Goal: Check status: Check status

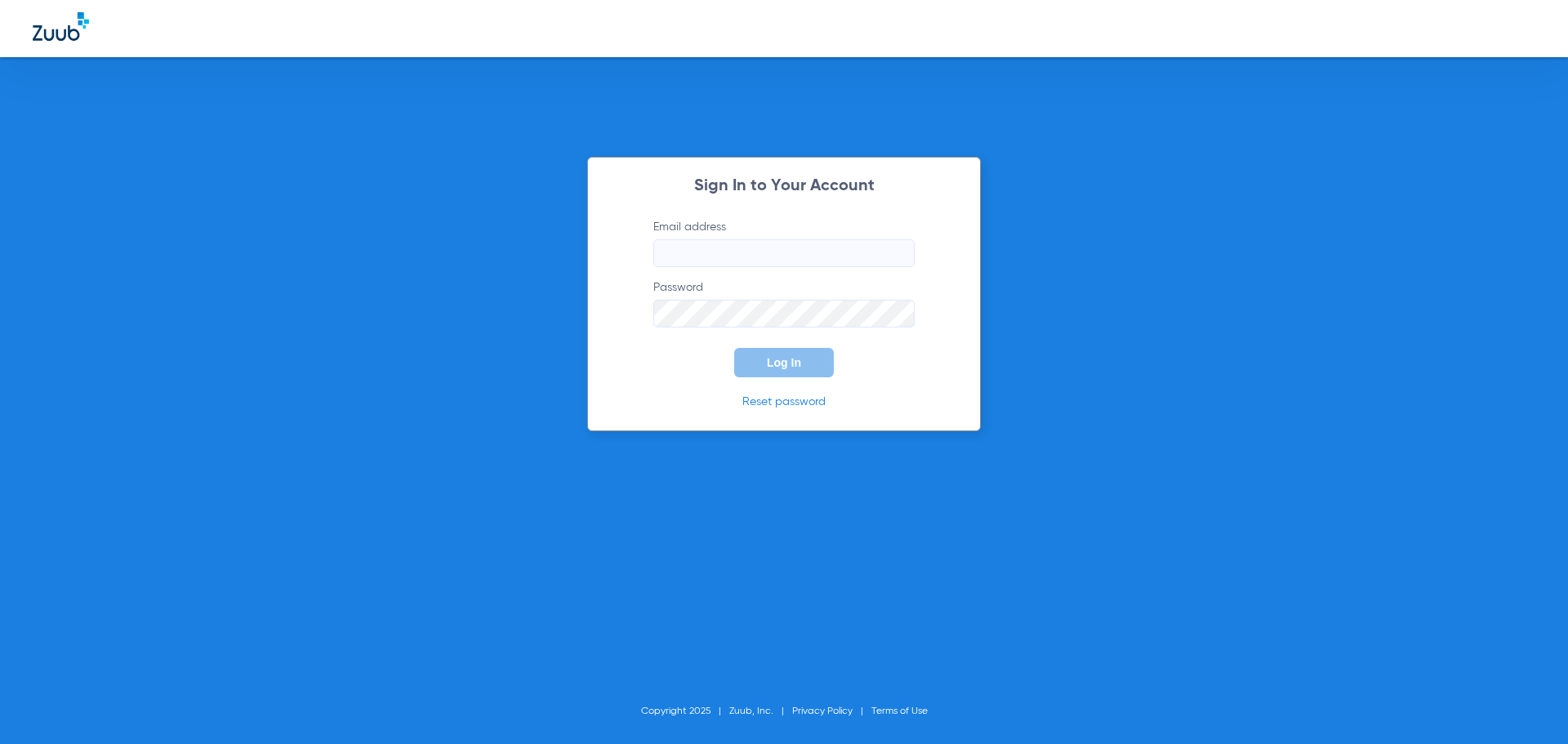
type input "[EMAIL_ADDRESS][DOMAIN_NAME]"
click at [768, 376] on button "Log In" at bounding box center [784, 363] width 100 height 30
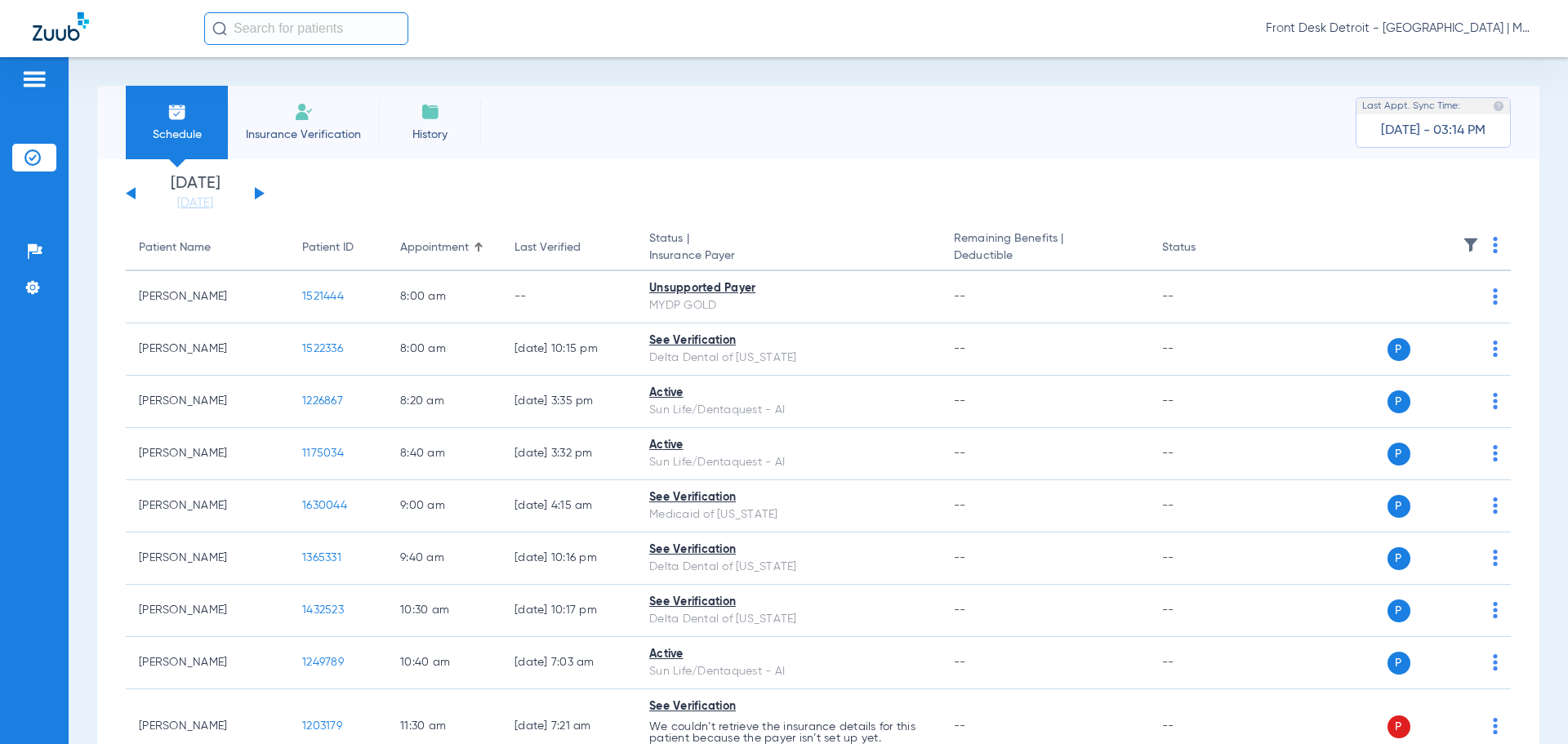
click at [256, 183] on div "[DATE] [DATE] [DATE] [DATE] [DATE] [DATE] [DATE] [DATE] [DATE] [DATE] [DATE] [D…" at bounding box center [195, 193] width 139 height 36
click at [259, 201] on div "[DATE] [DATE] [DATE] [DATE] [DATE] [DATE] [DATE] [DATE] [DATE] [DATE] [DATE] [D…" at bounding box center [195, 193] width 139 height 36
click at [255, 197] on button at bounding box center [259, 193] width 10 height 12
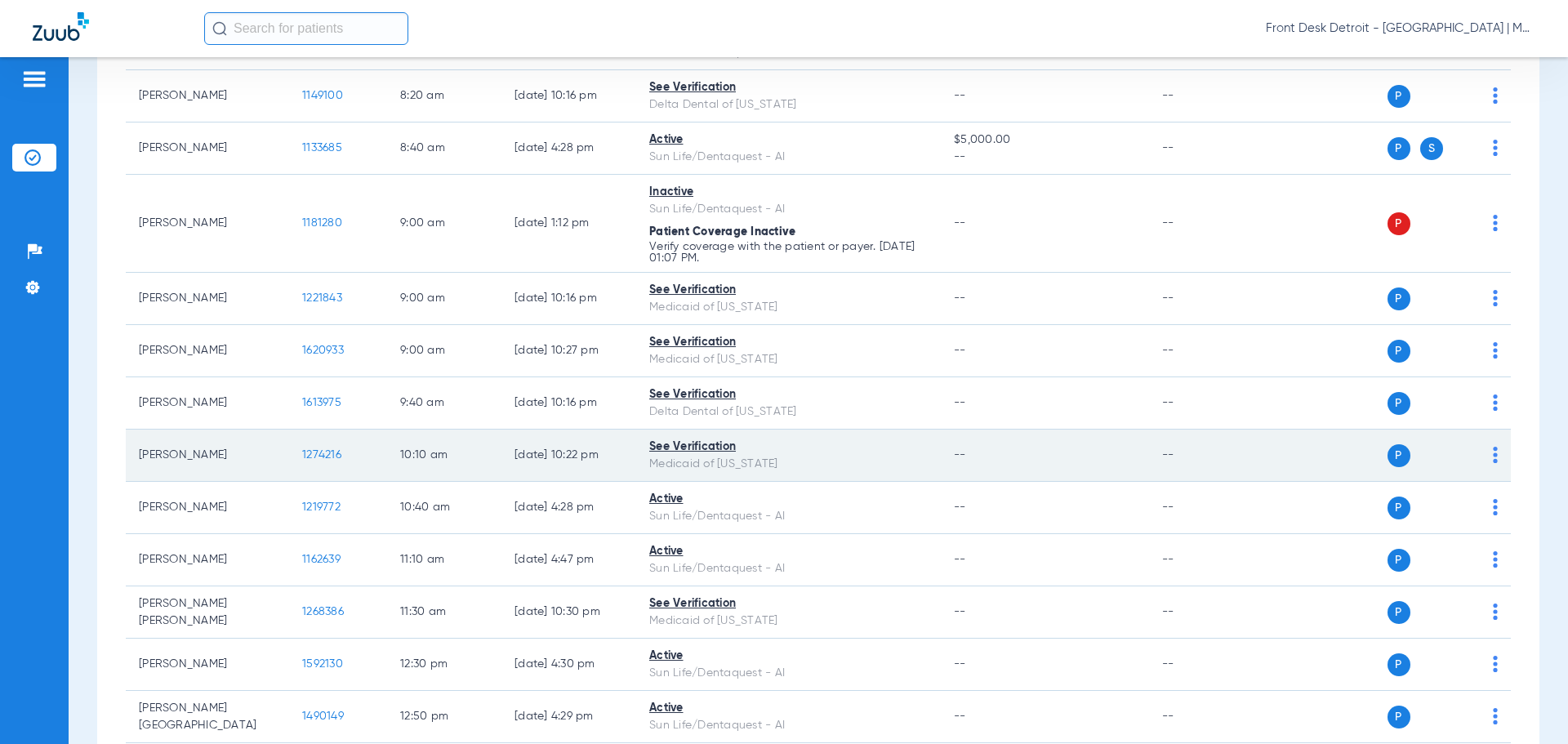
scroll to position [326, 0]
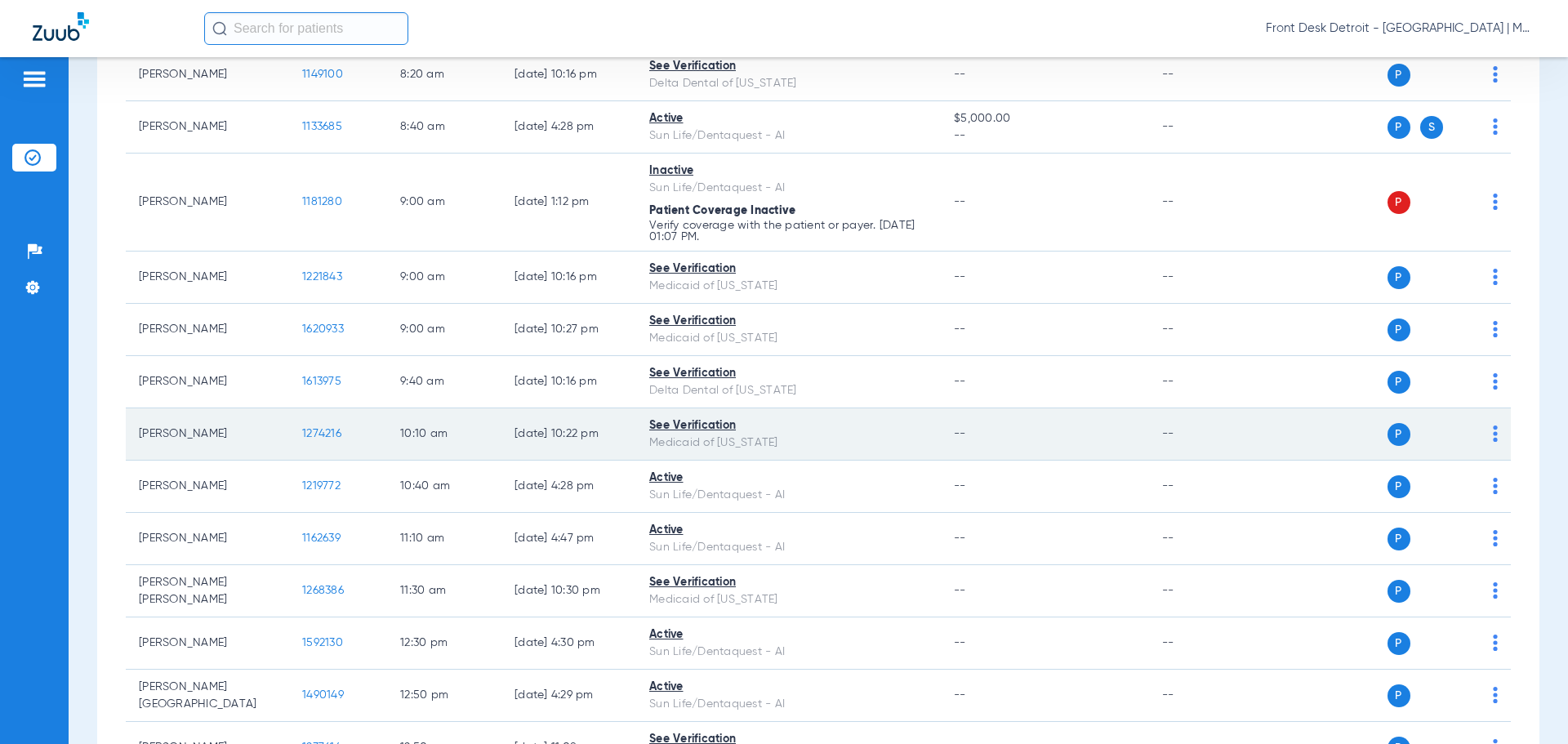
click at [359, 438] on td "1274216" at bounding box center [337, 434] width 98 height 52
click at [322, 436] on span "1274216" at bounding box center [322, 434] width 39 height 11
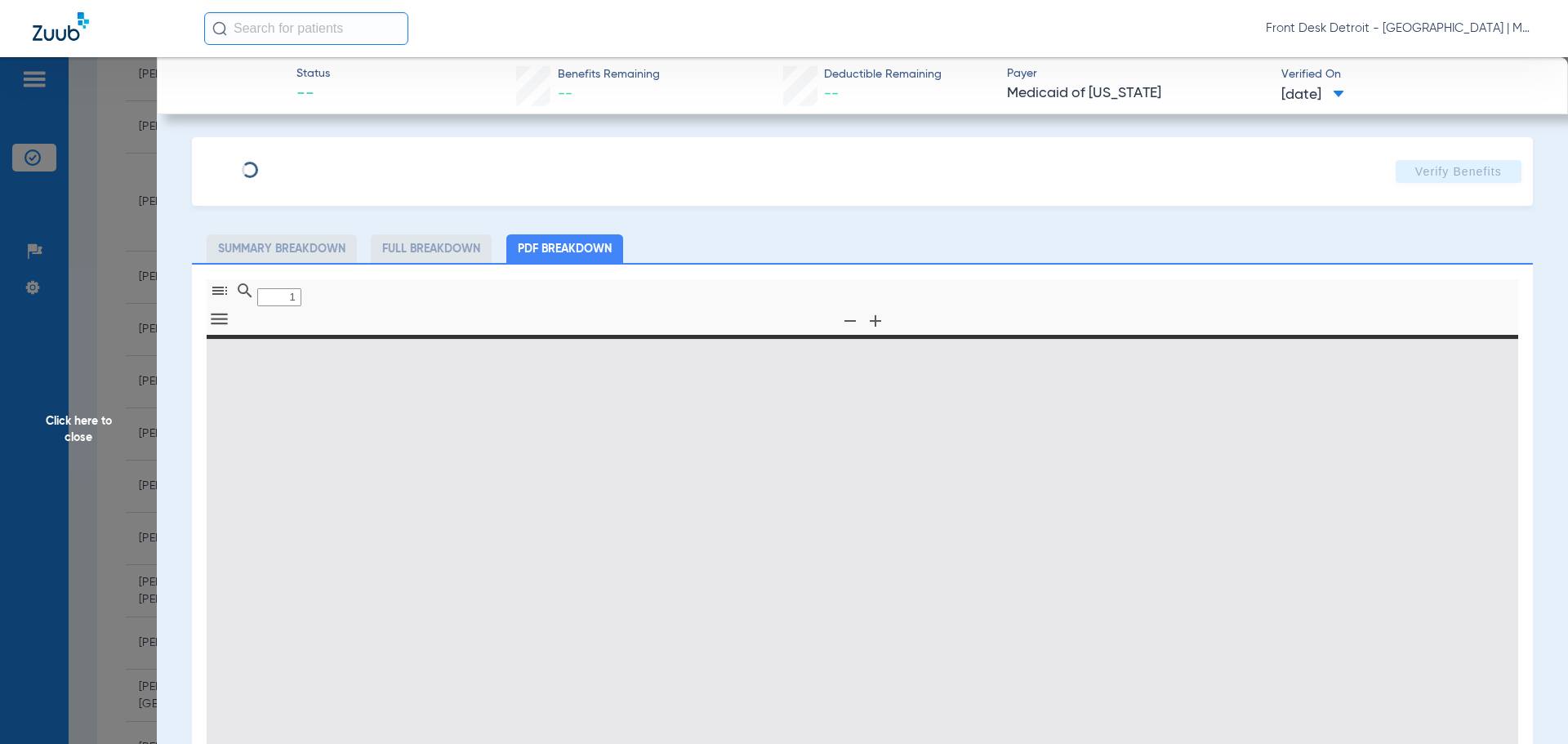
type input "0"
select select "page-width"
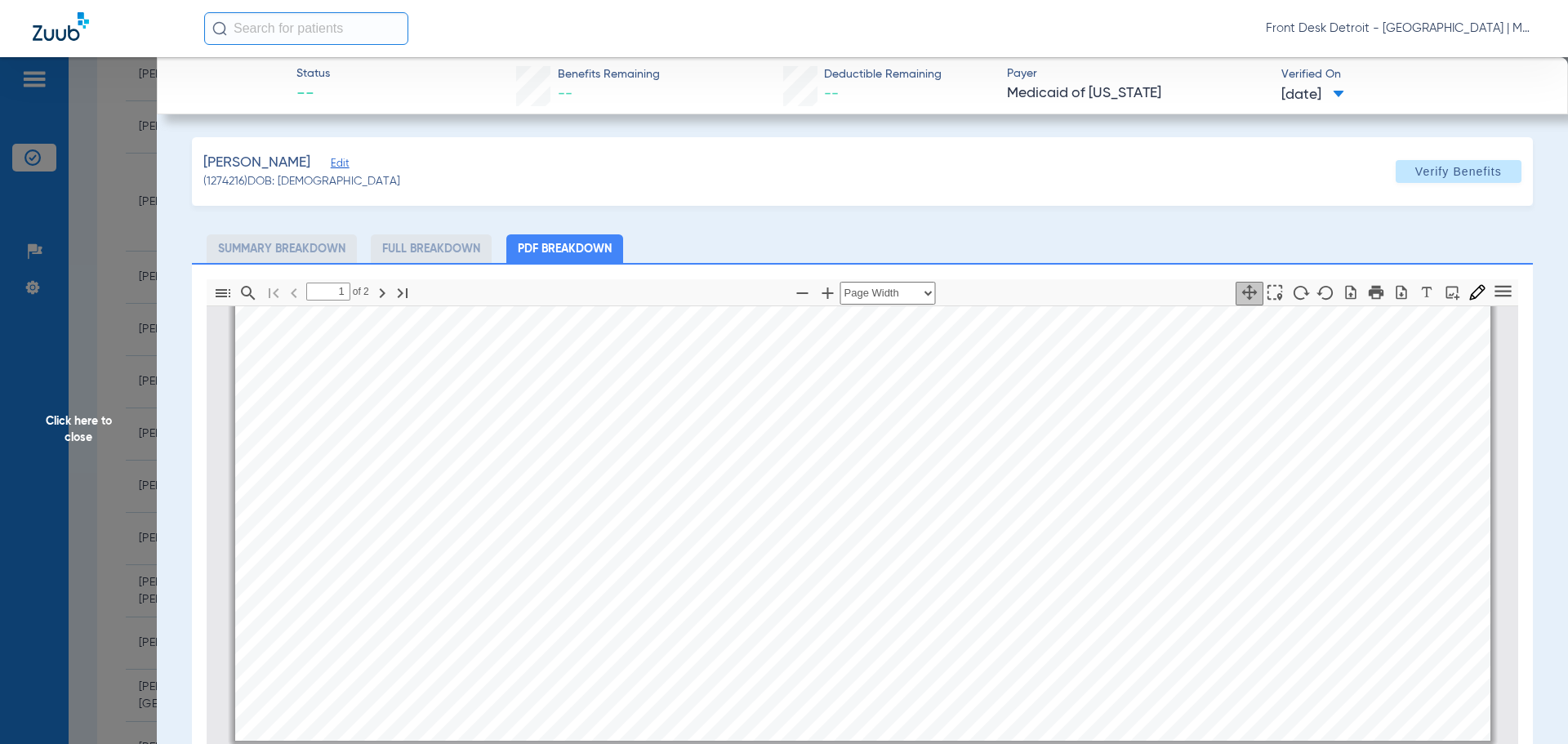
type input "2"
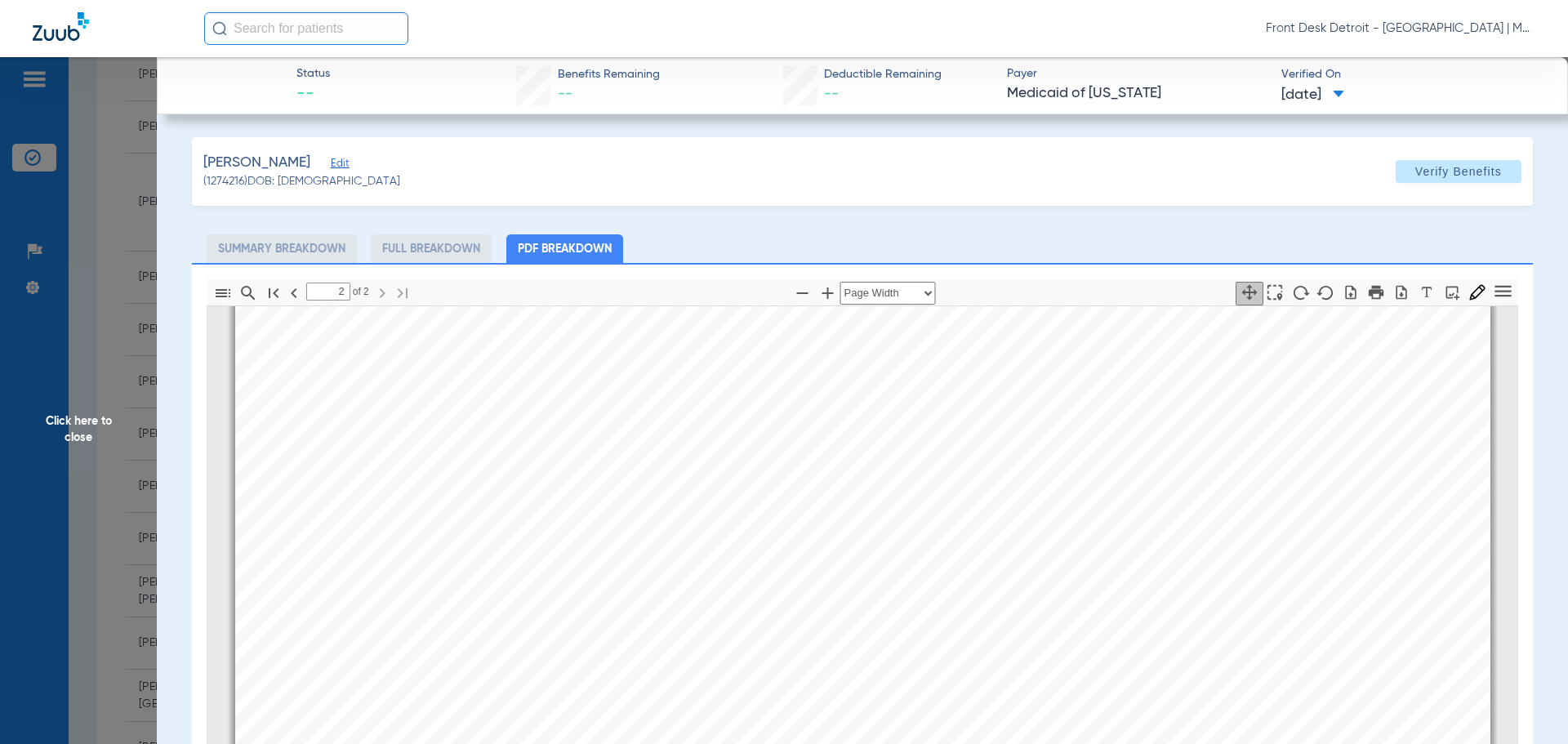
scroll to position [2541, 0]
click at [98, 431] on span "Click here to close" at bounding box center [78, 429] width 157 height 744
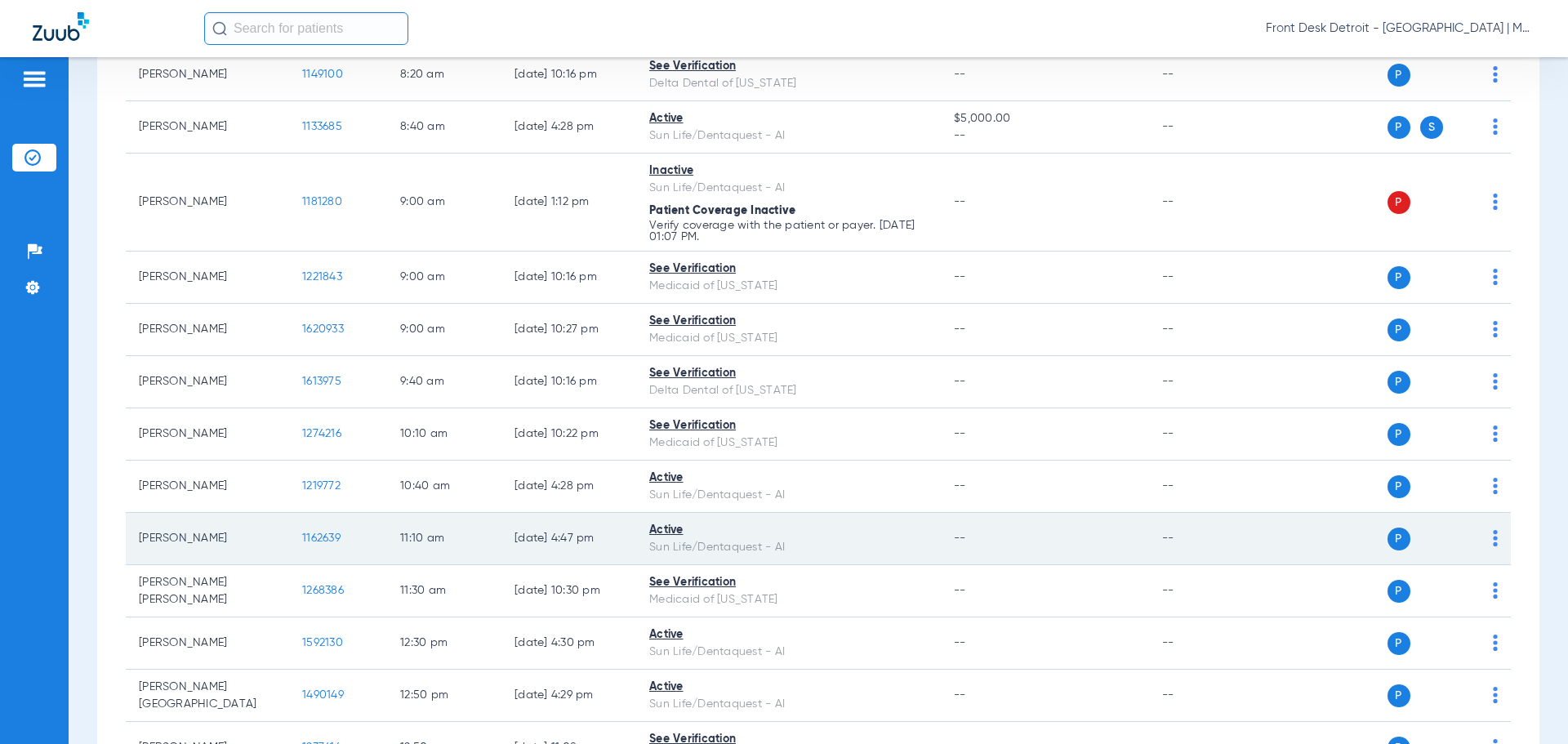
scroll to position [408, 0]
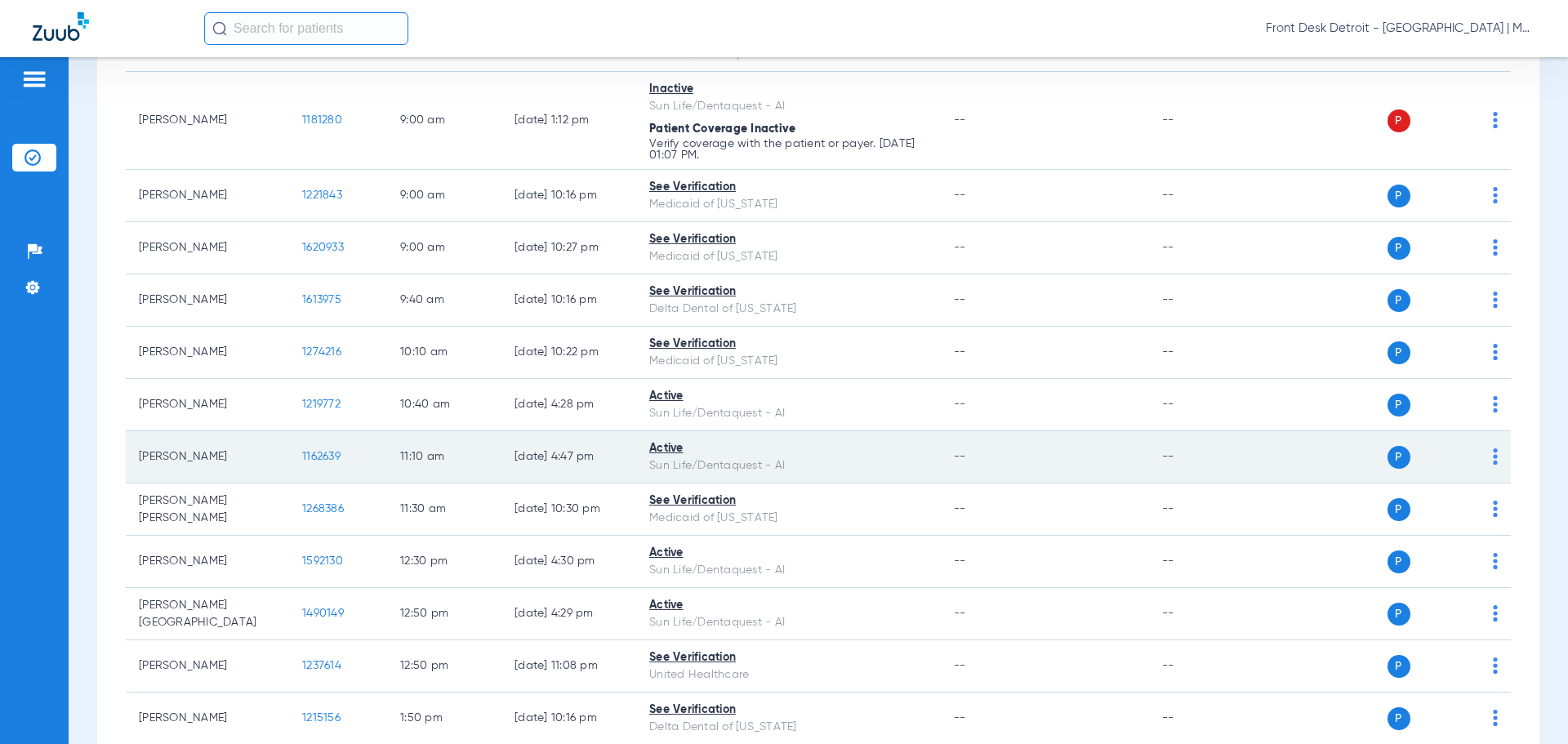
click at [310, 459] on span "1162639" at bounding box center [321, 457] width 38 height 11
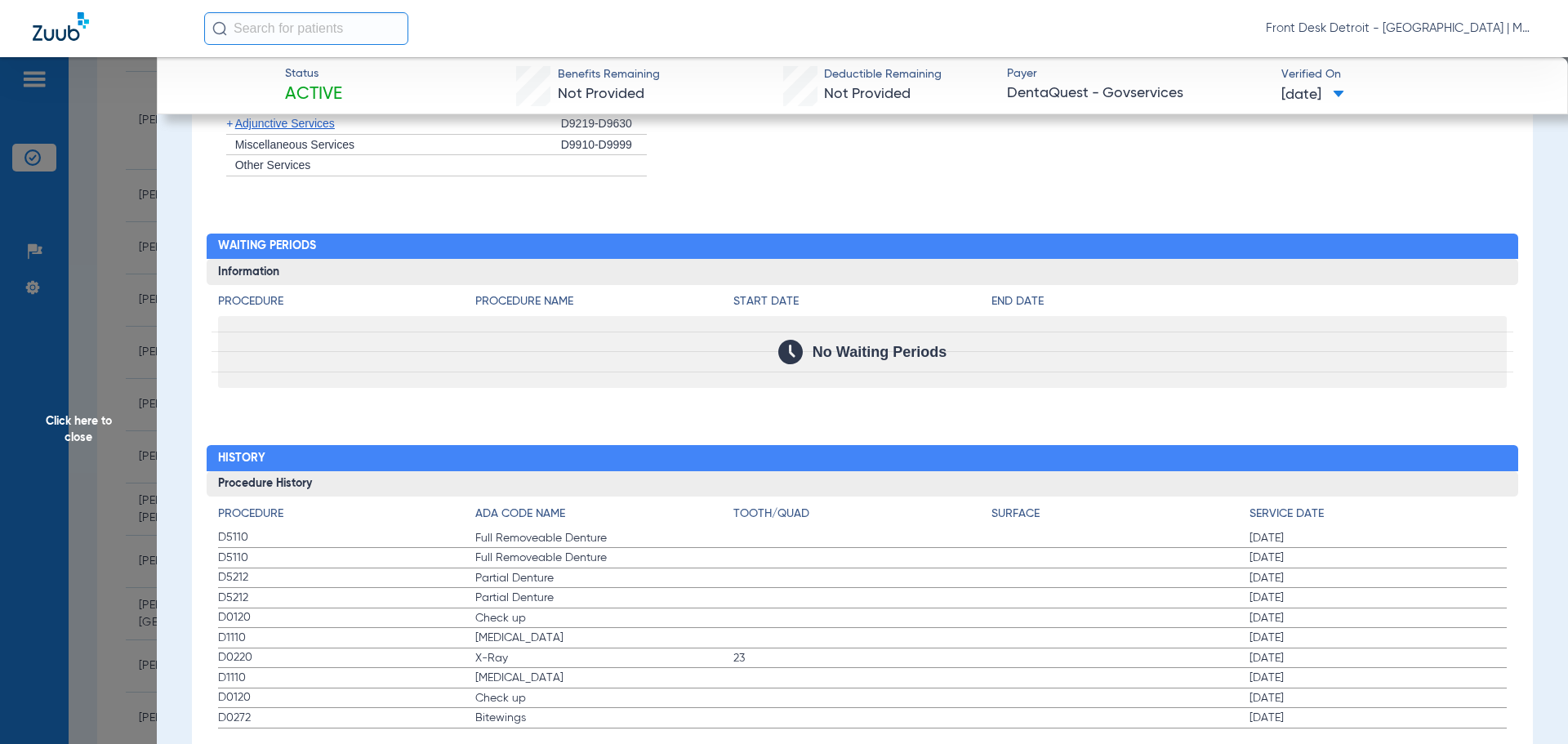
scroll to position [1521, 0]
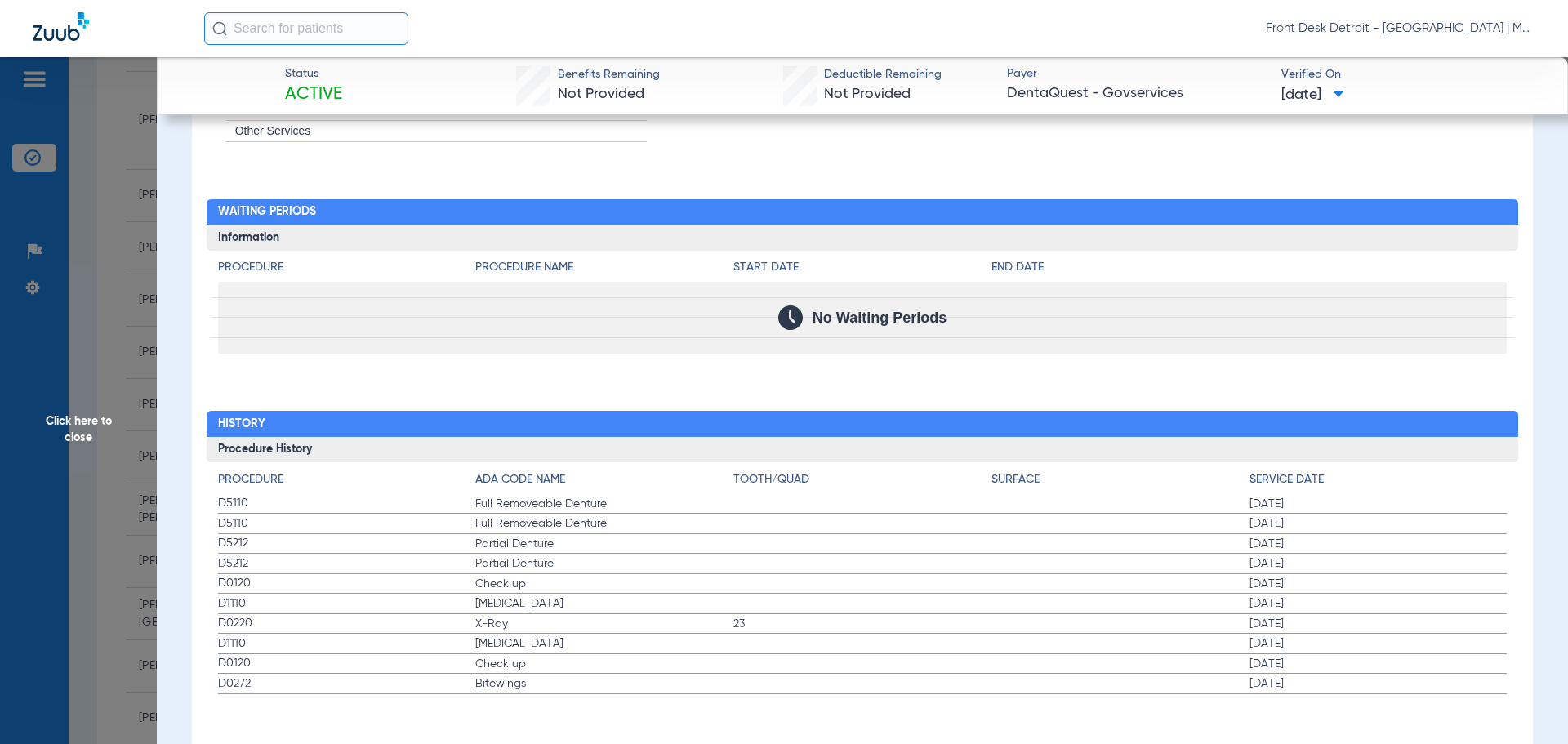
click at [107, 437] on span "Click here to close" at bounding box center [78, 429] width 157 height 744
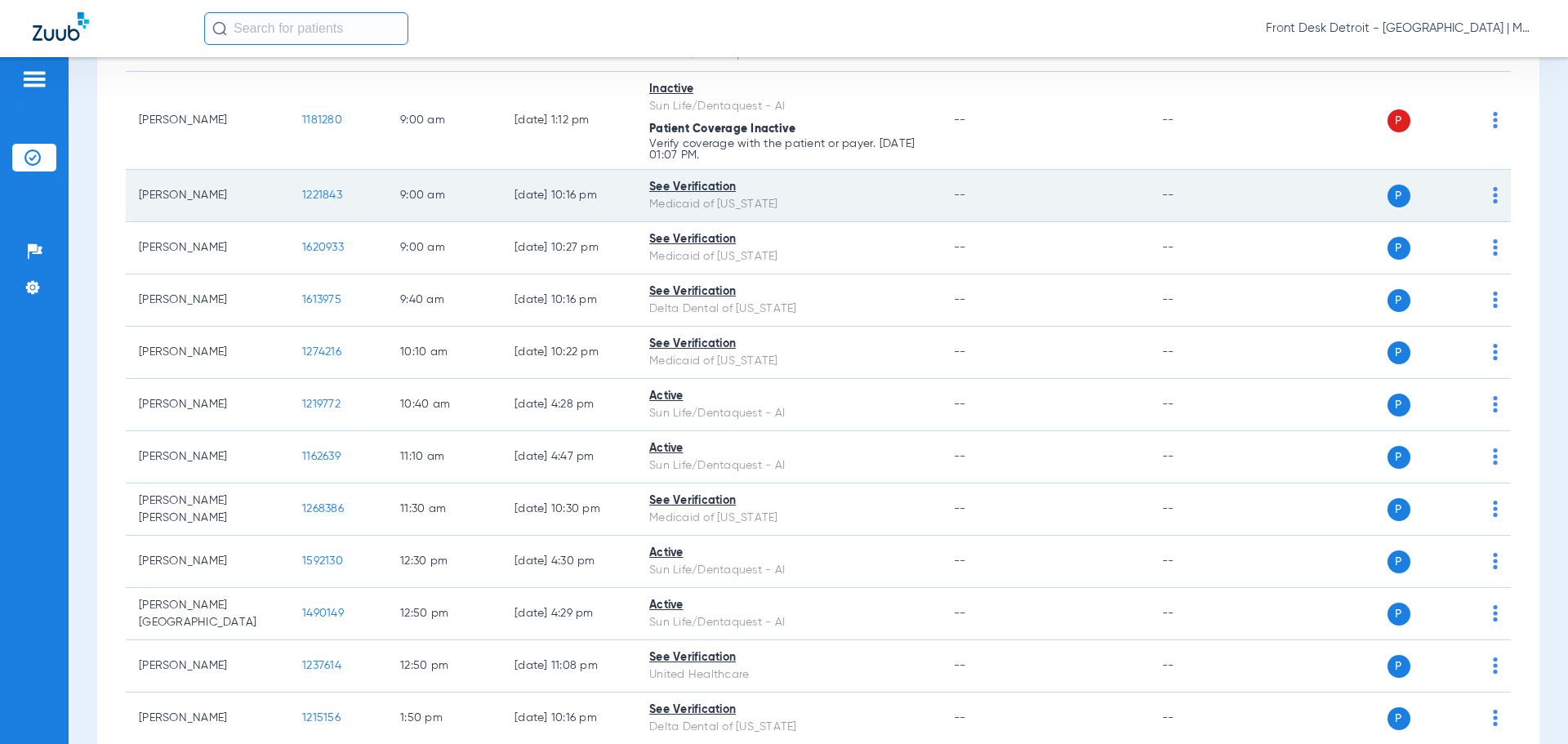
scroll to position [776, 0]
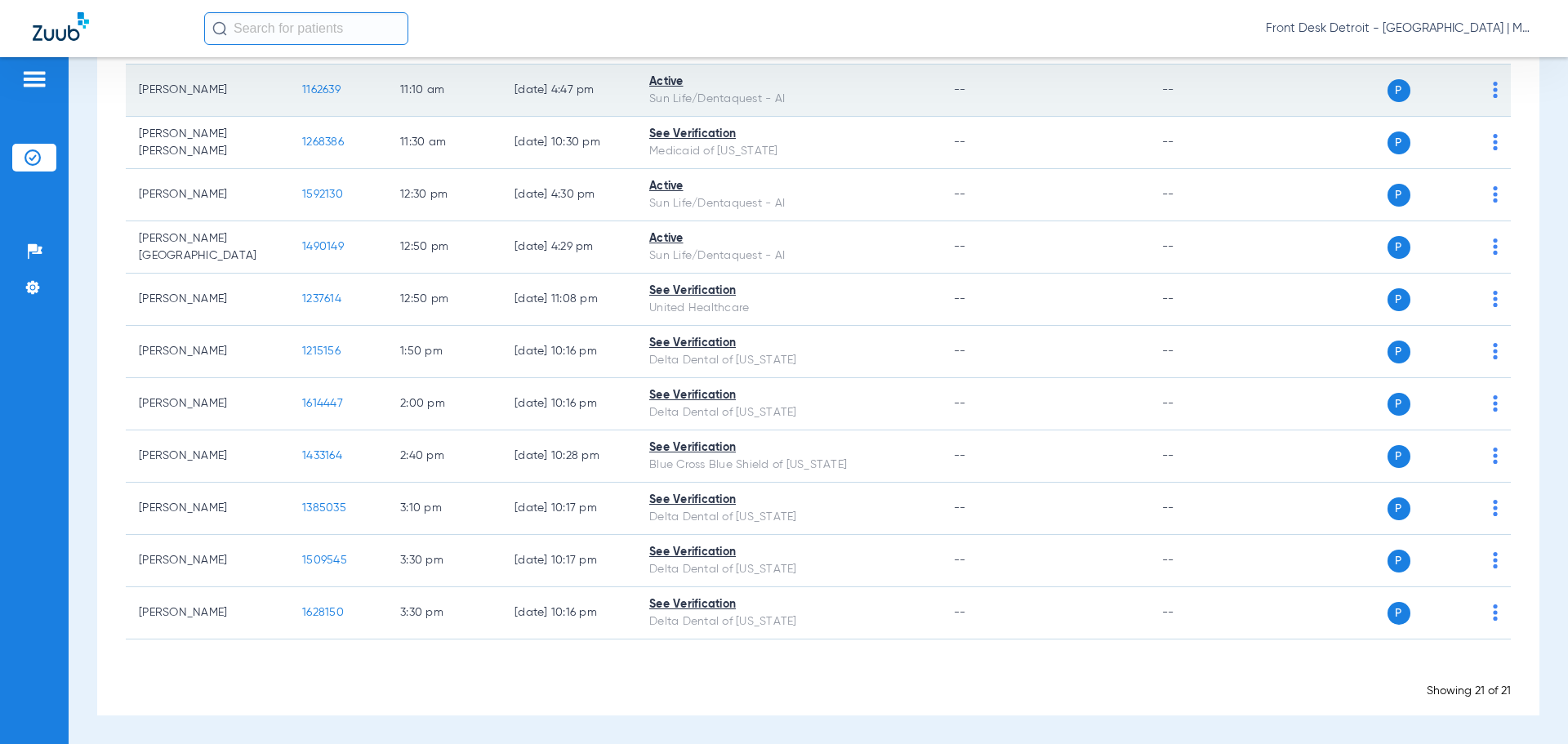
click at [312, 93] on span "1162639" at bounding box center [321, 90] width 38 height 11
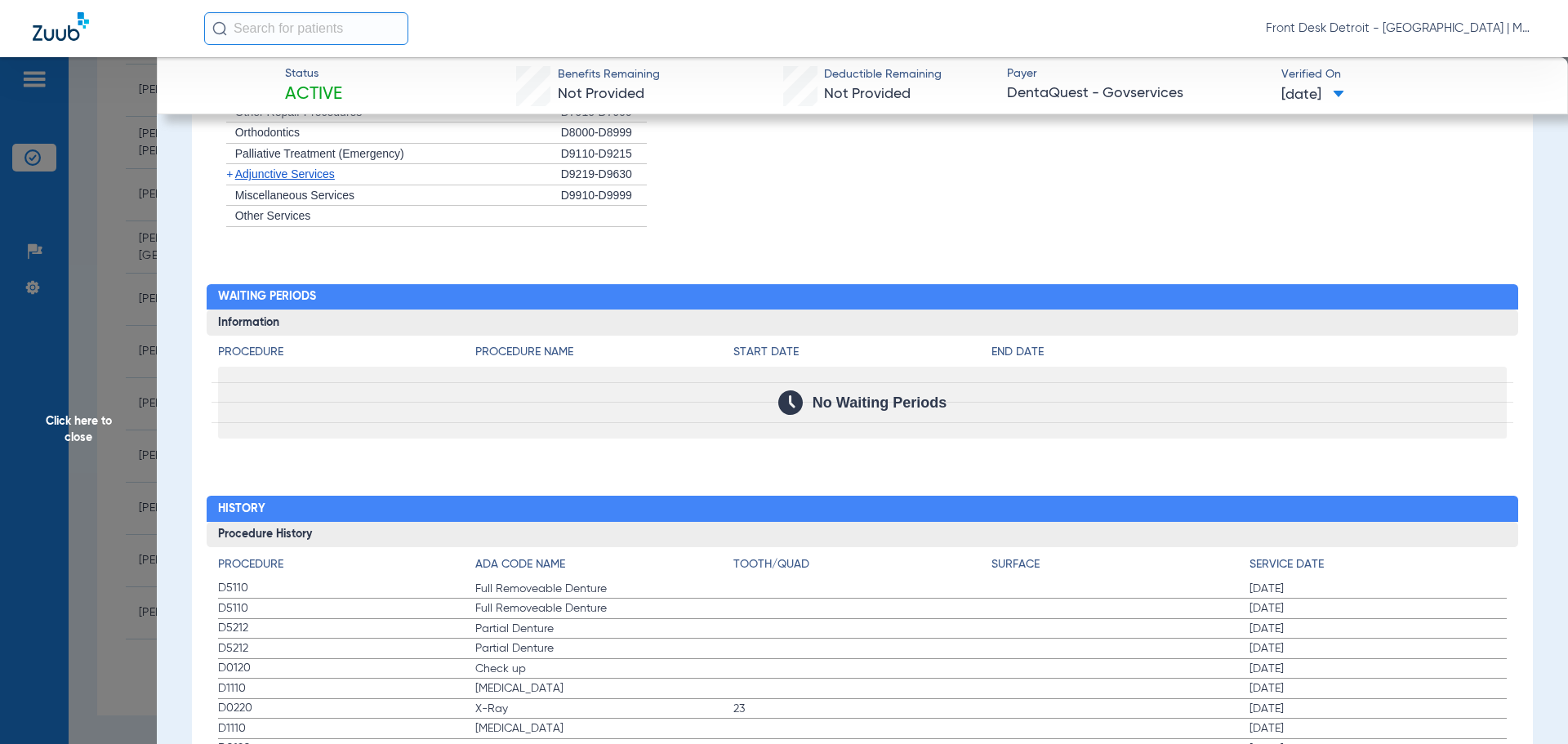
scroll to position [1470, 0]
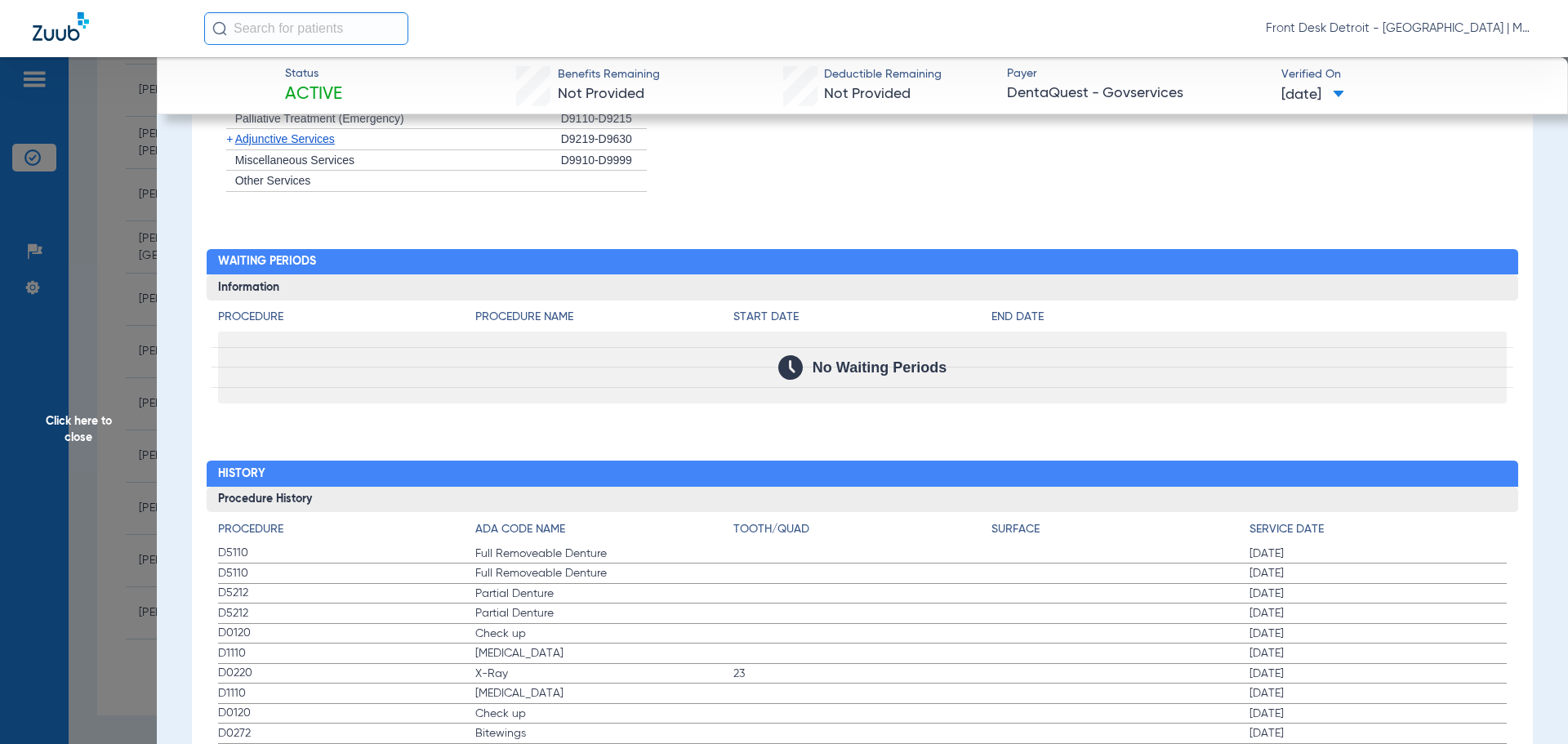
click at [64, 444] on span "Click here to close" at bounding box center [78, 429] width 157 height 744
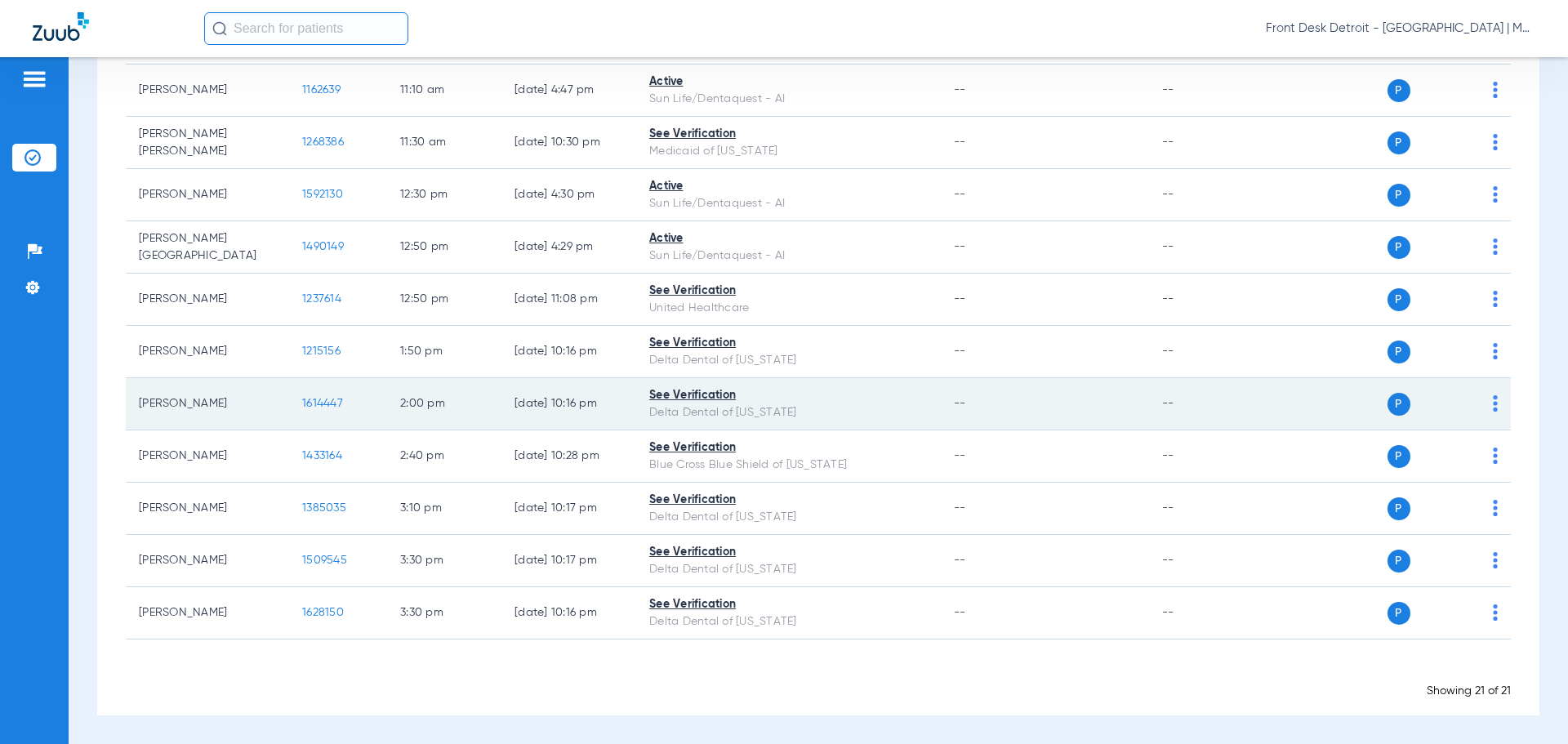
click at [310, 407] on span "1614447" at bounding box center [323, 404] width 41 height 11
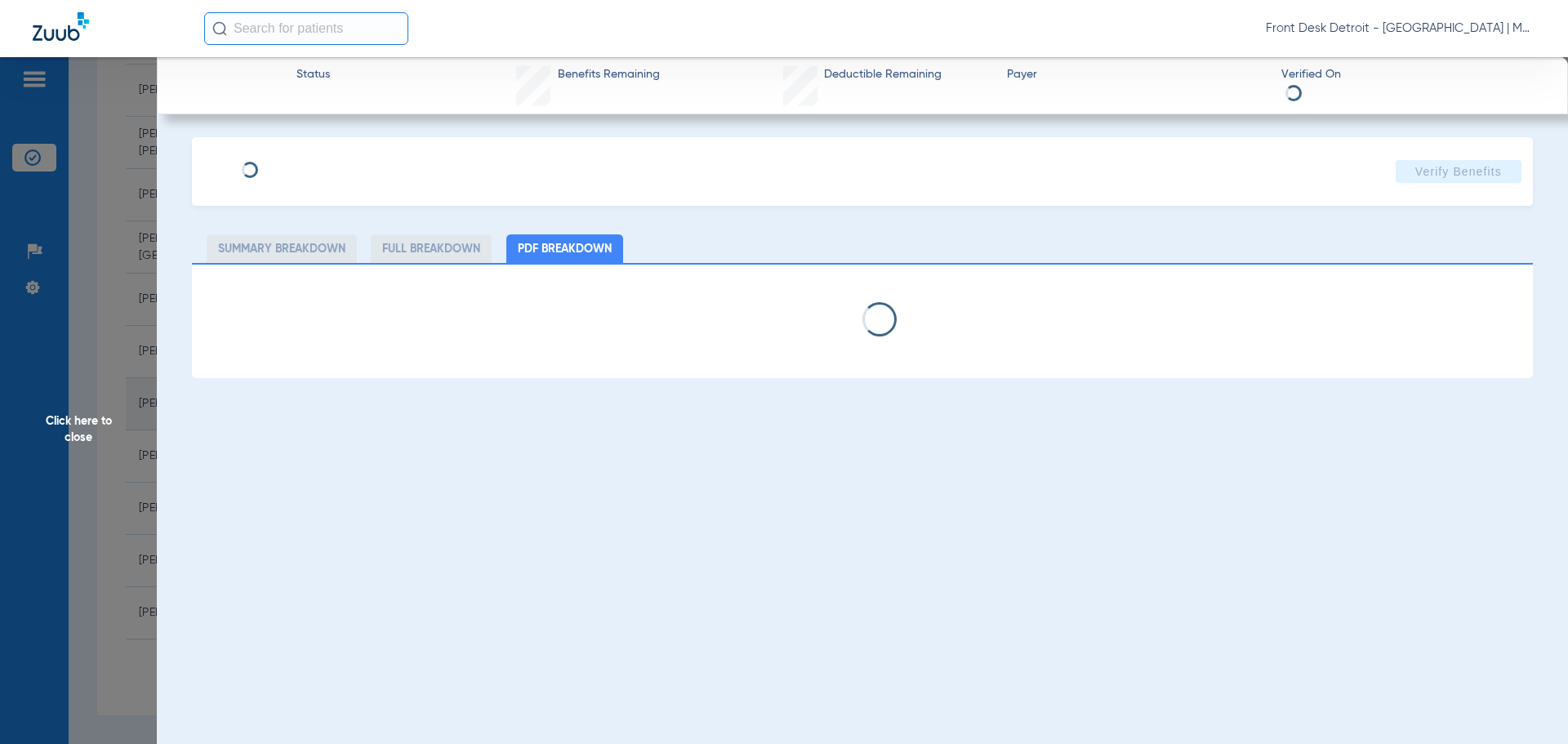
select select "page-width"
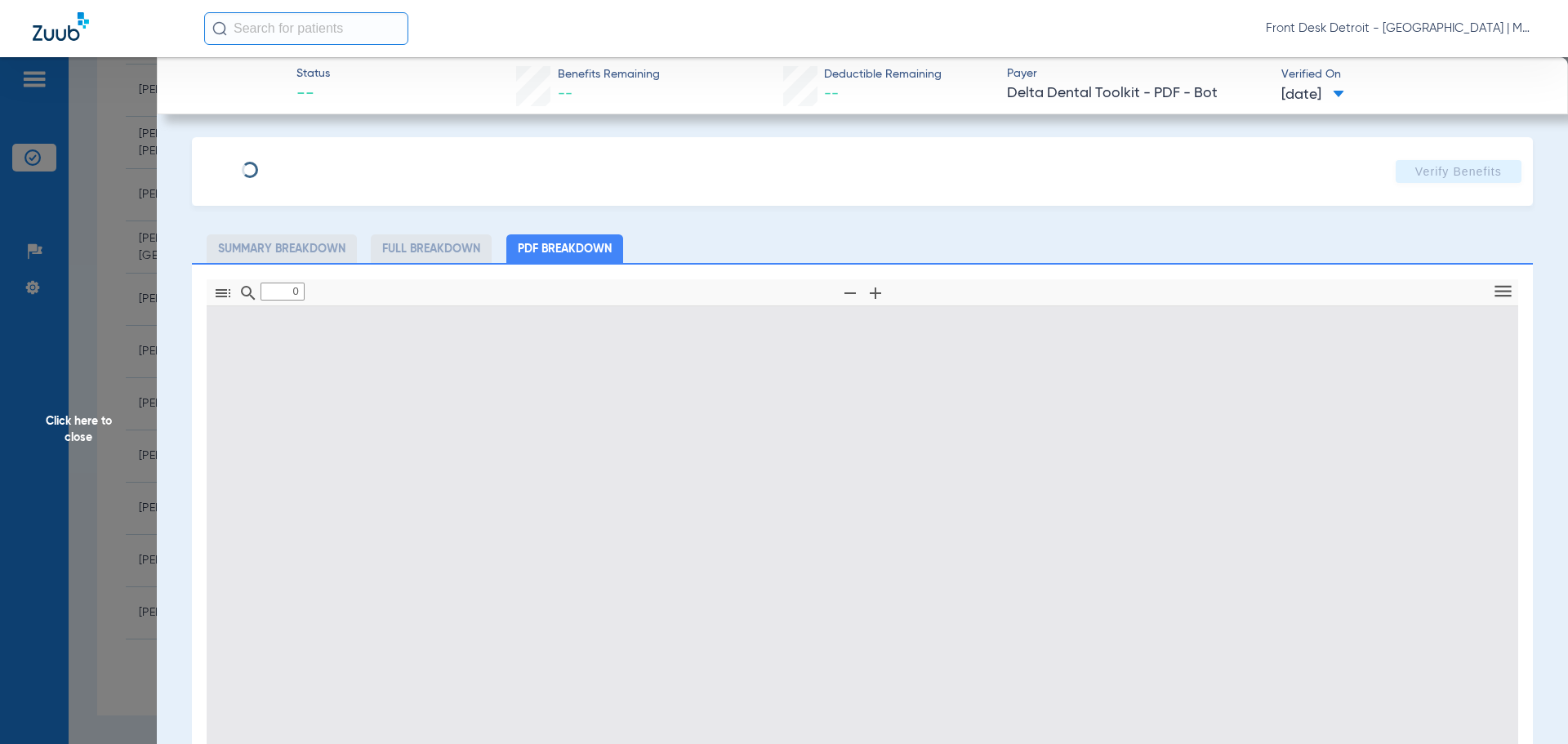
type input "1"
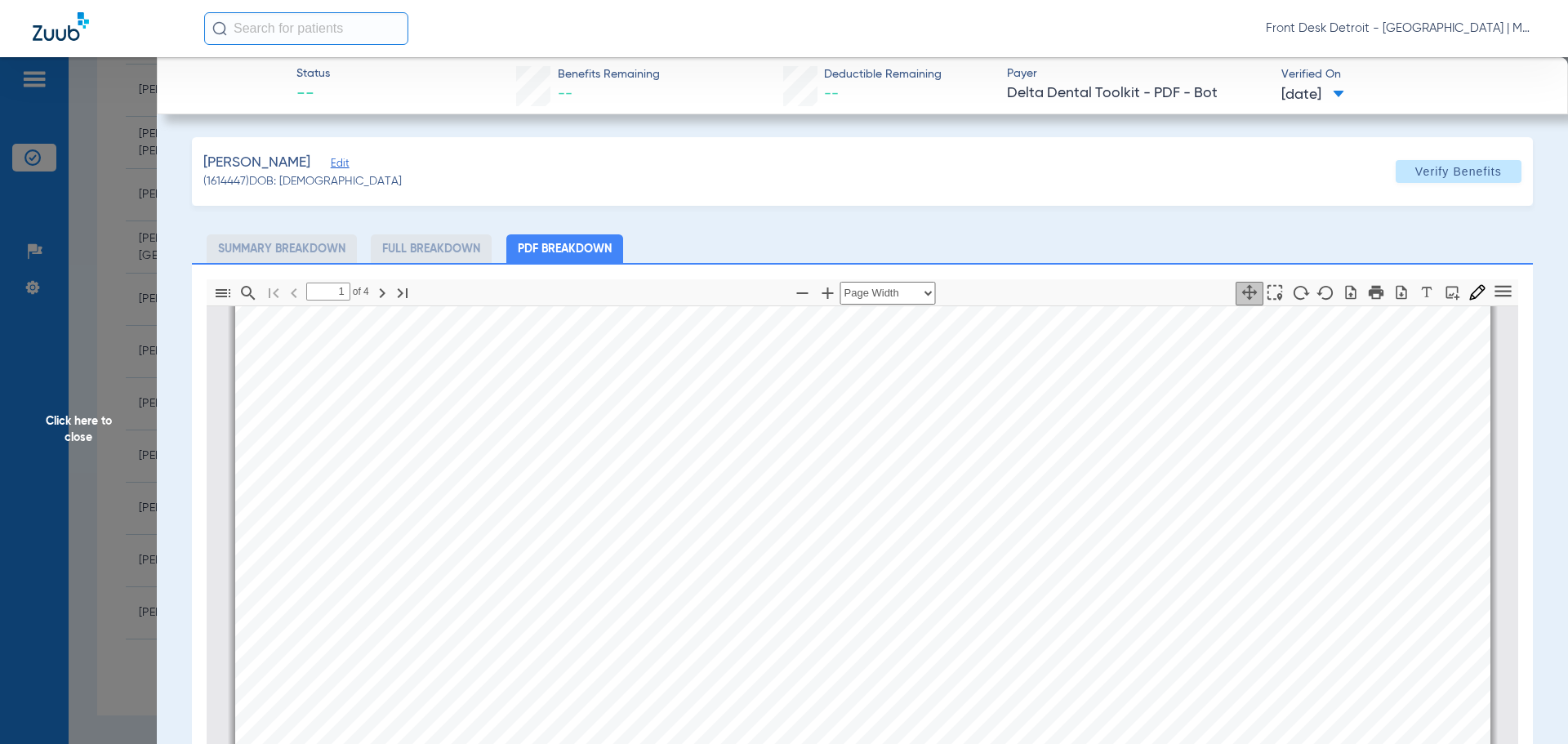
scroll to position [499, 0]
click at [68, 421] on span "Click here to close" at bounding box center [78, 429] width 157 height 744
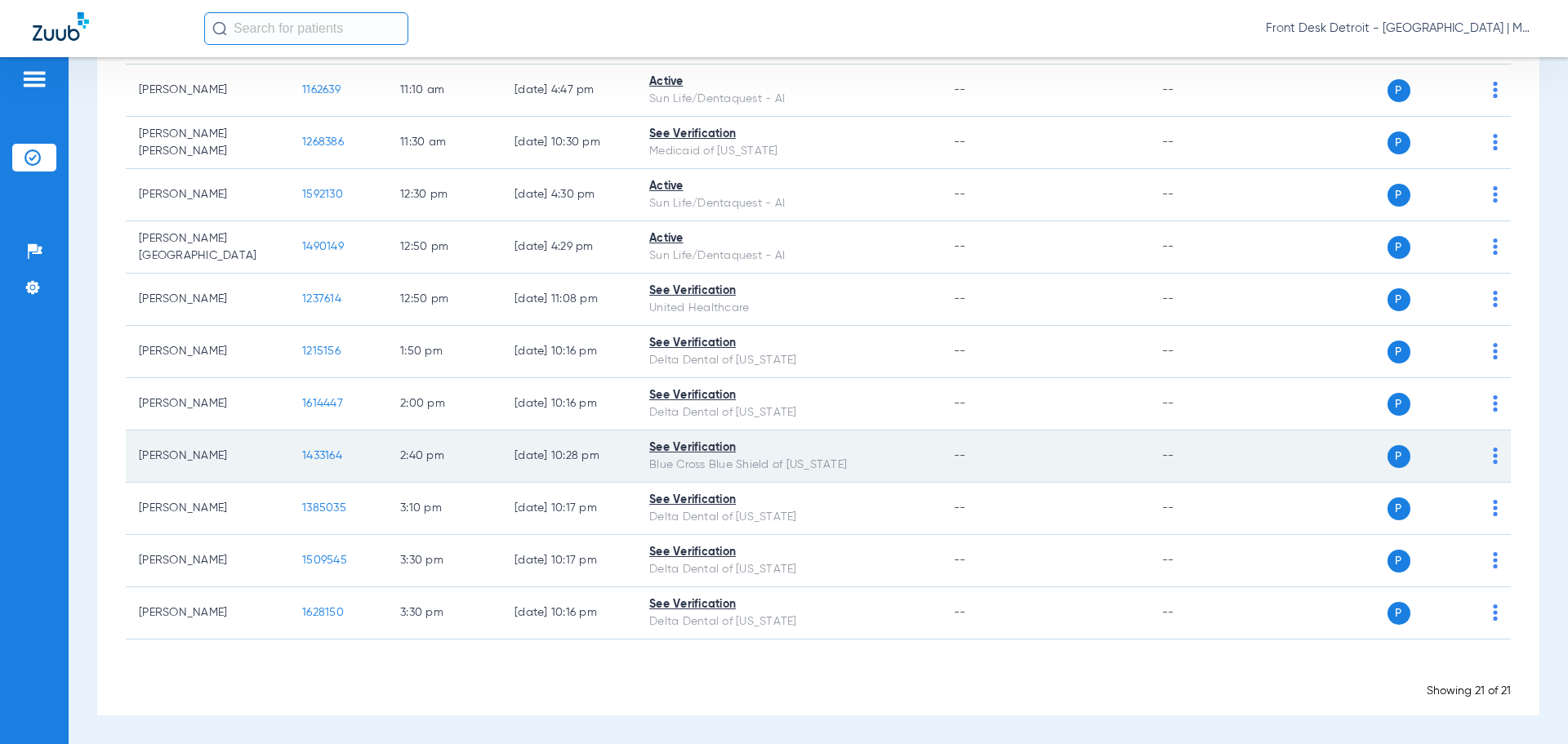
click at [314, 450] on span "1433164" at bounding box center [322, 456] width 40 height 11
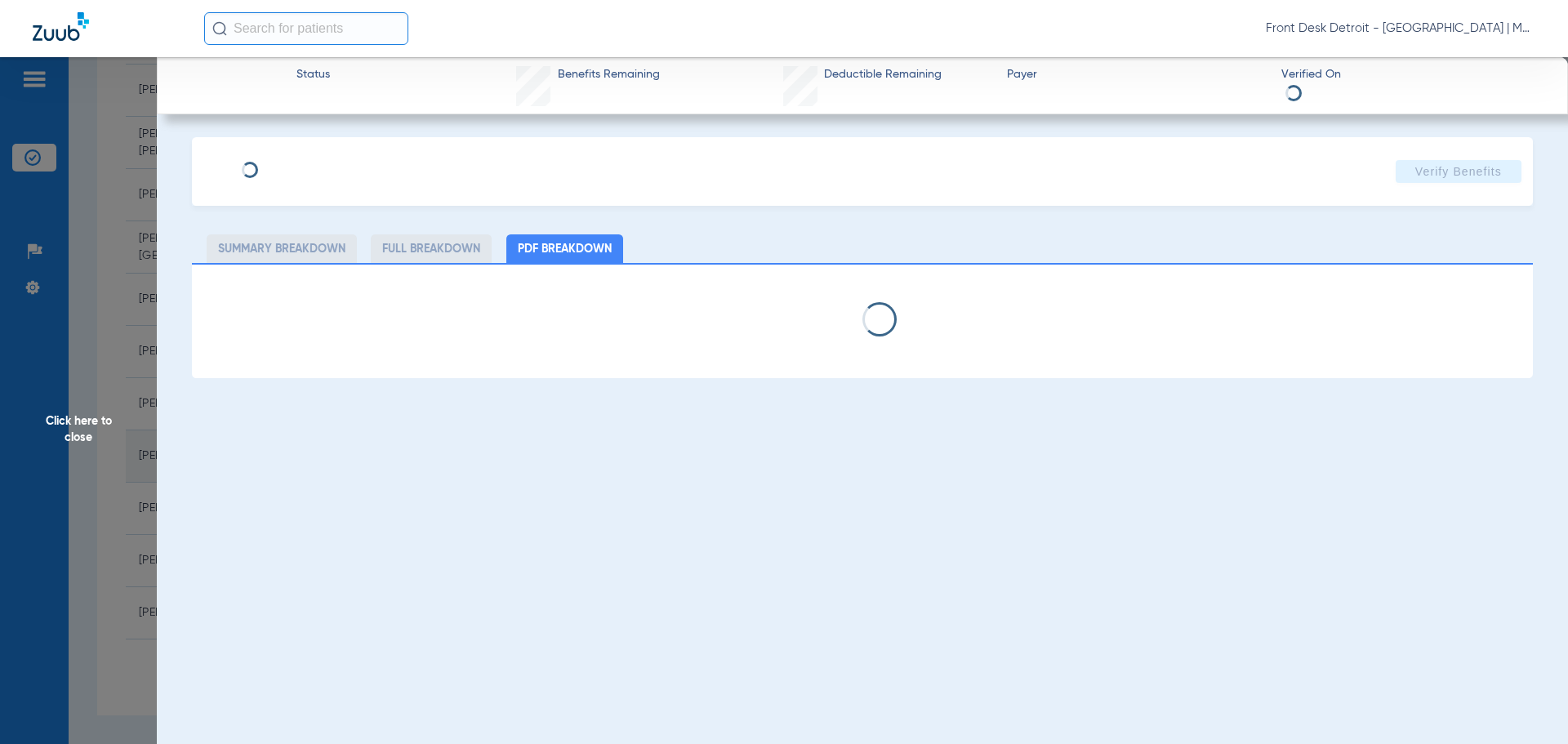
select select "page-width"
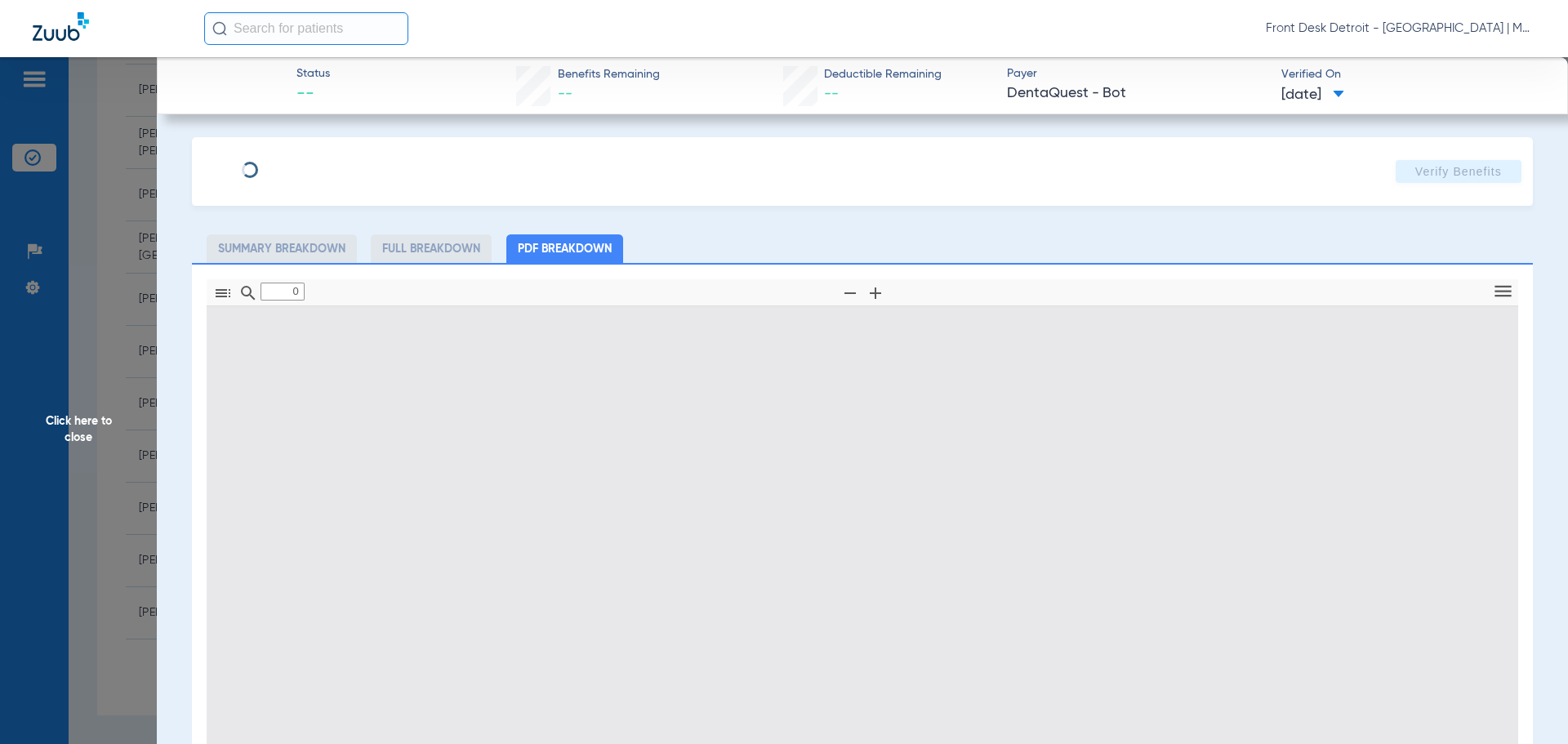
type input "1"
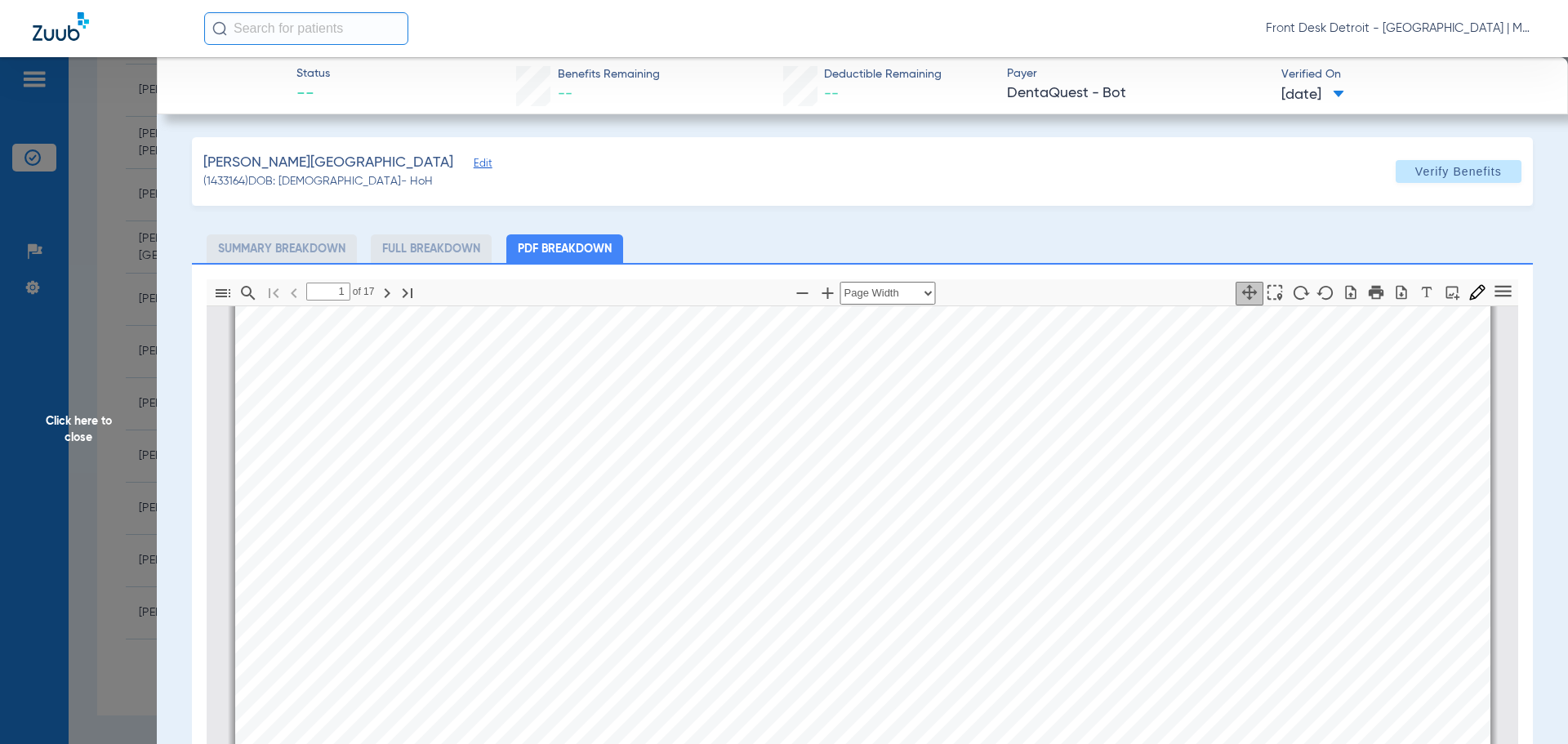
scroll to position [417, 0]
click at [23, 471] on span "Click here to close" at bounding box center [78, 429] width 157 height 744
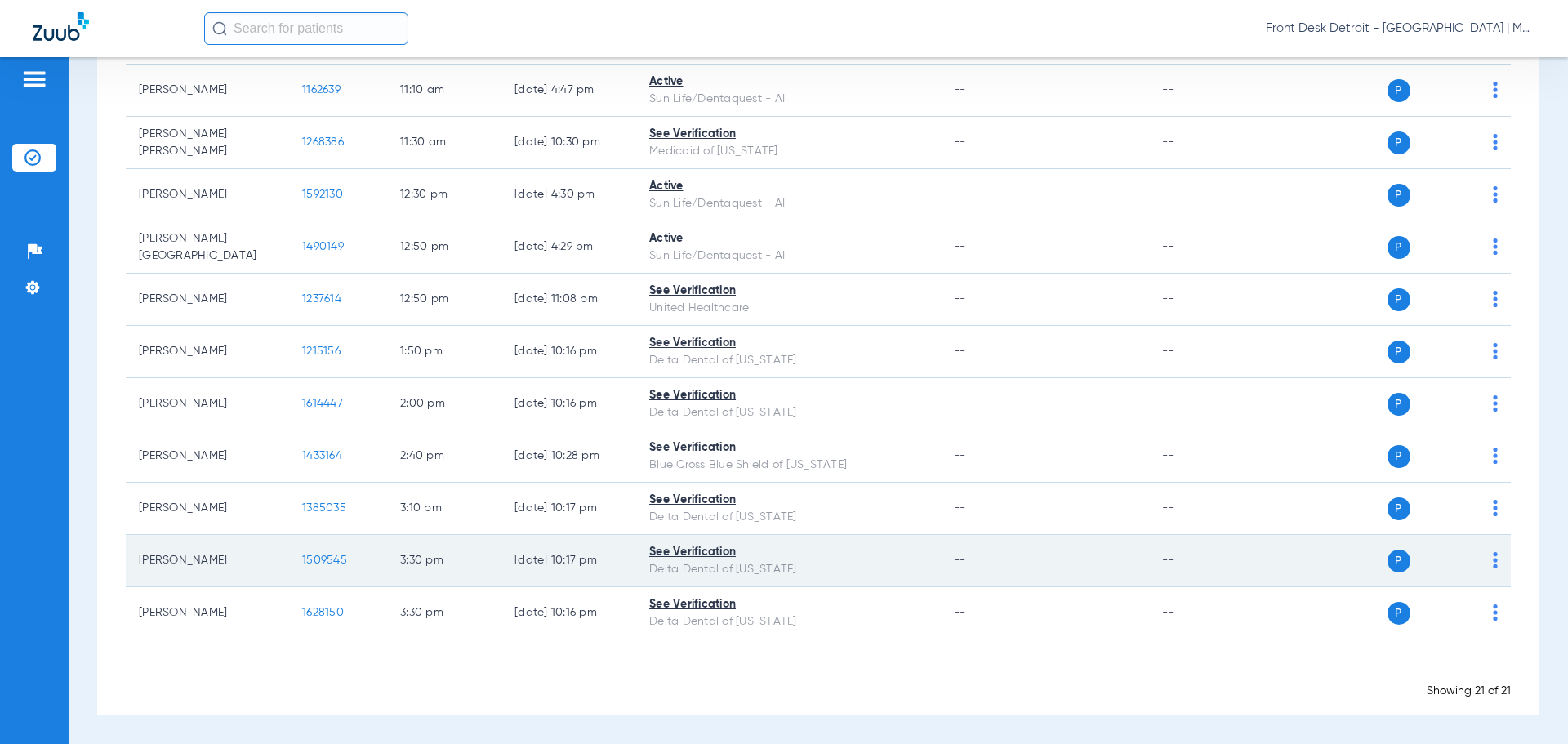
click at [313, 552] on td "1509545" at bounding box center [337, 561] width 98 height 52
click at [315, 557] on span "1509545" at bounding box center [324, 560] width 45 height 11
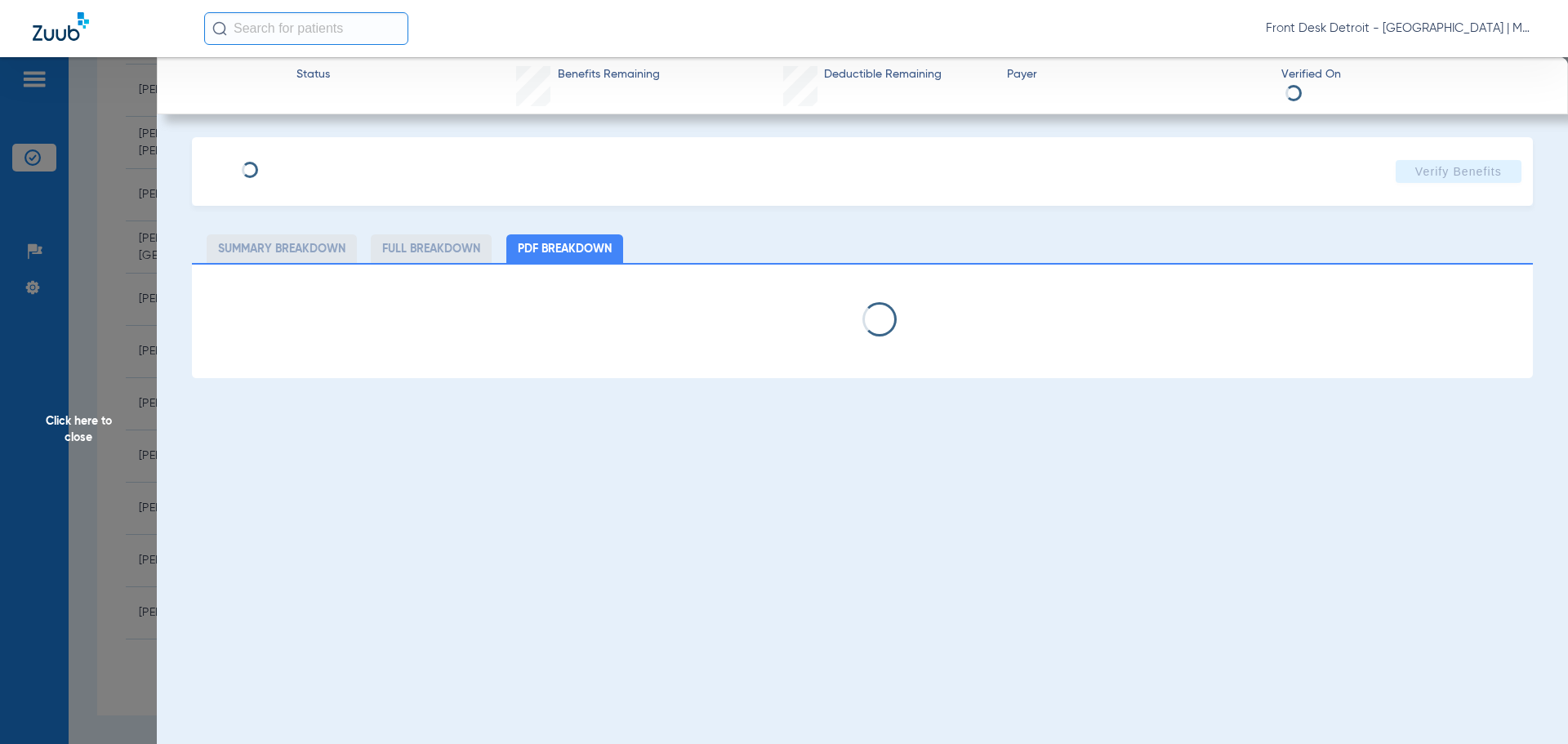
select select "page-width"
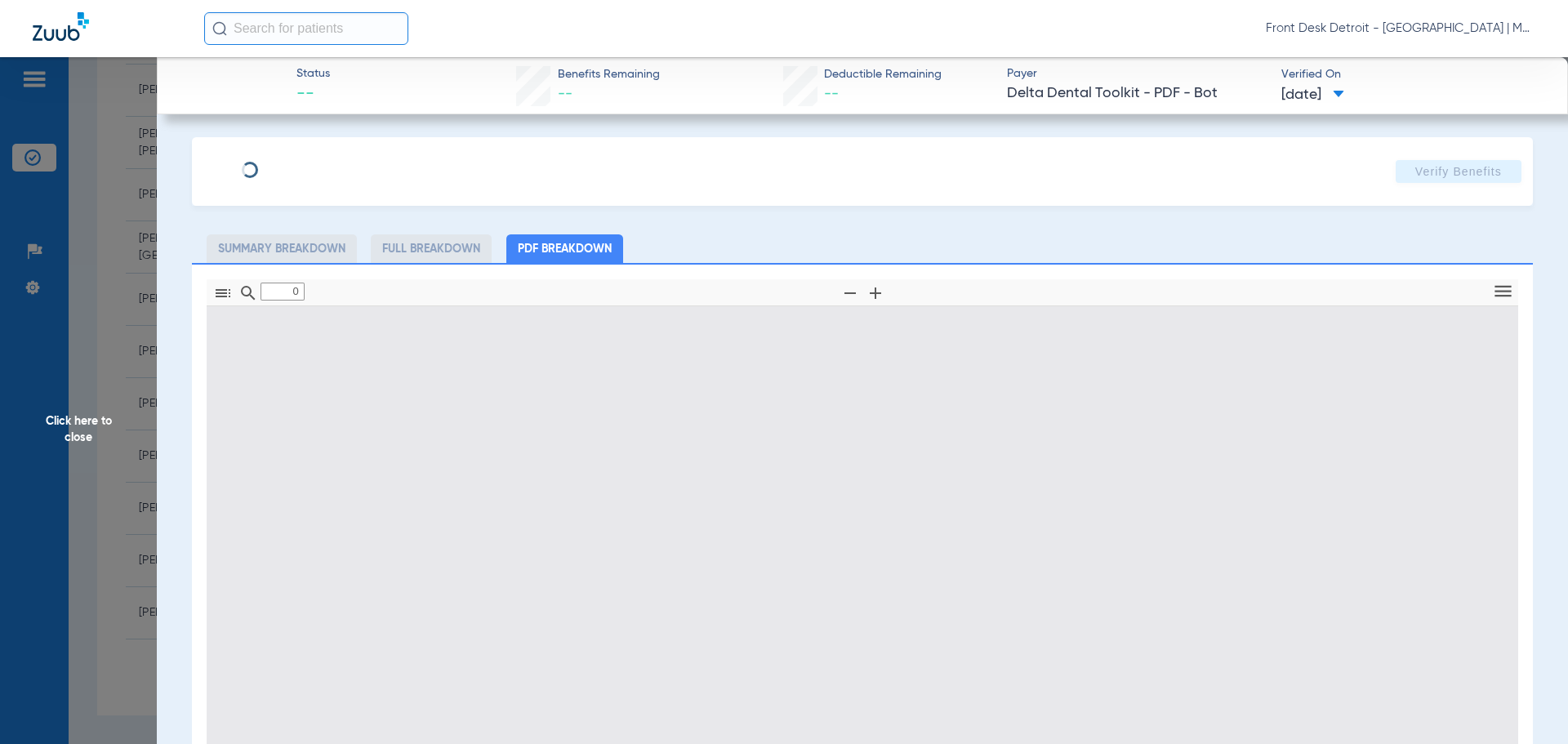
type input "1"
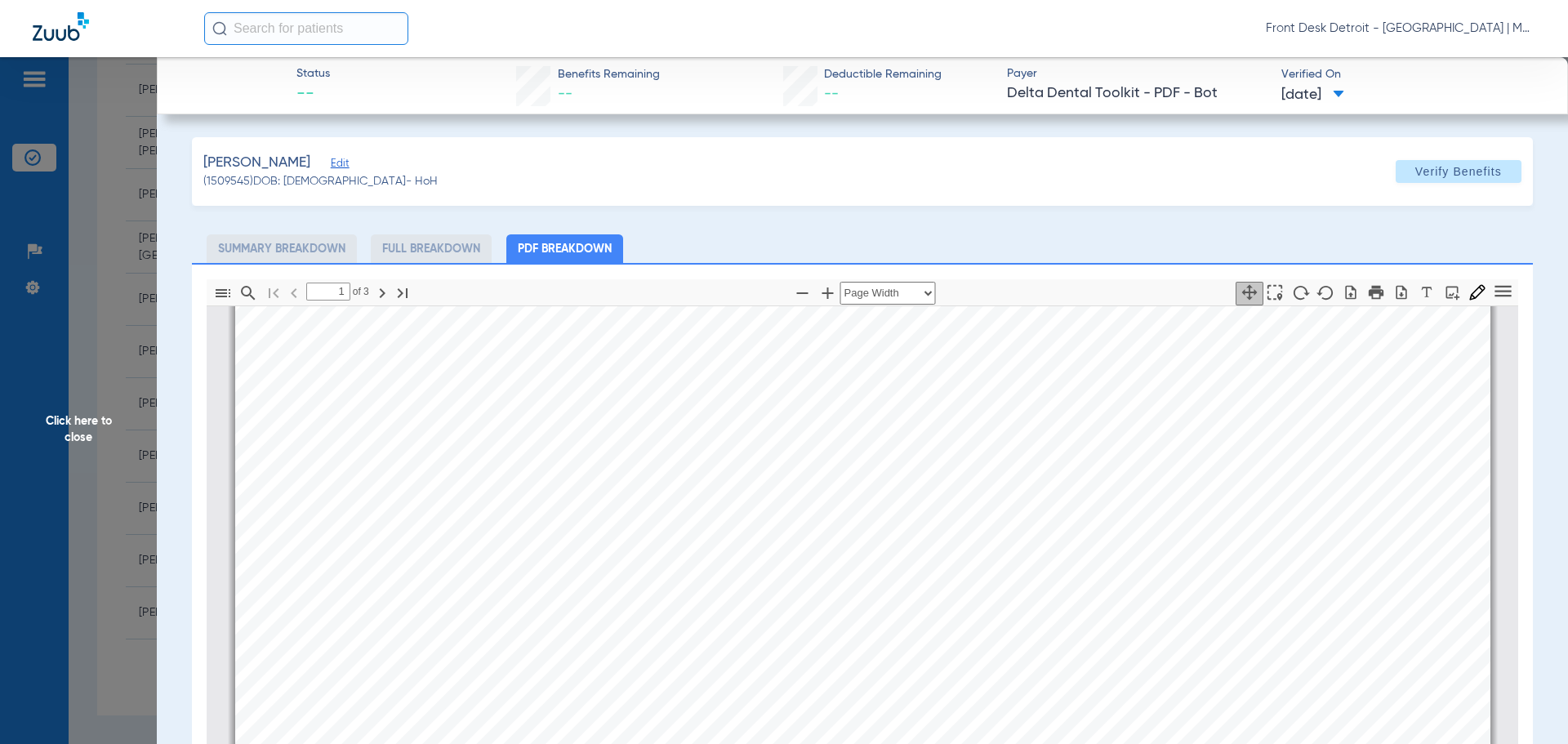
scroll to position [662, 0]
click at [122, 420] on span "Click here to close" at bounding box center [78, 429] width 157 height 744
